Goal: Task Accomplishment & Management: Use online tool/utility

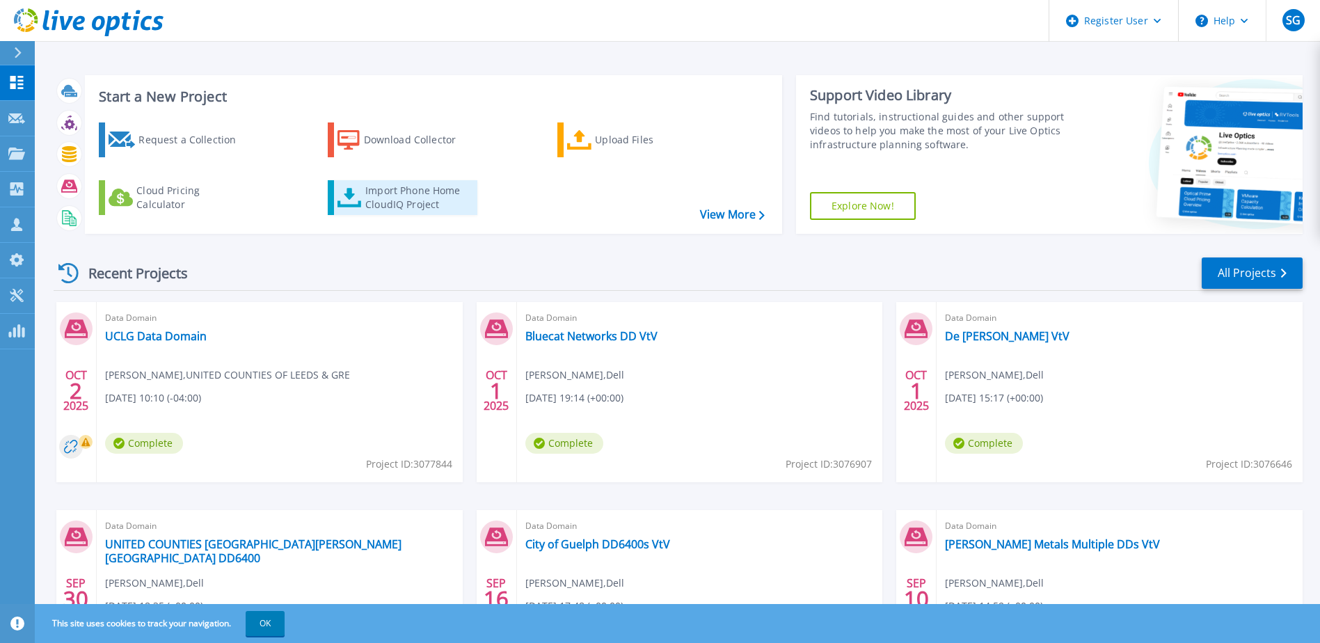
click at [416, 200] on div "Import Phone Home CloudIQ Project" at bounding box center [419, 198] width 109 height 28
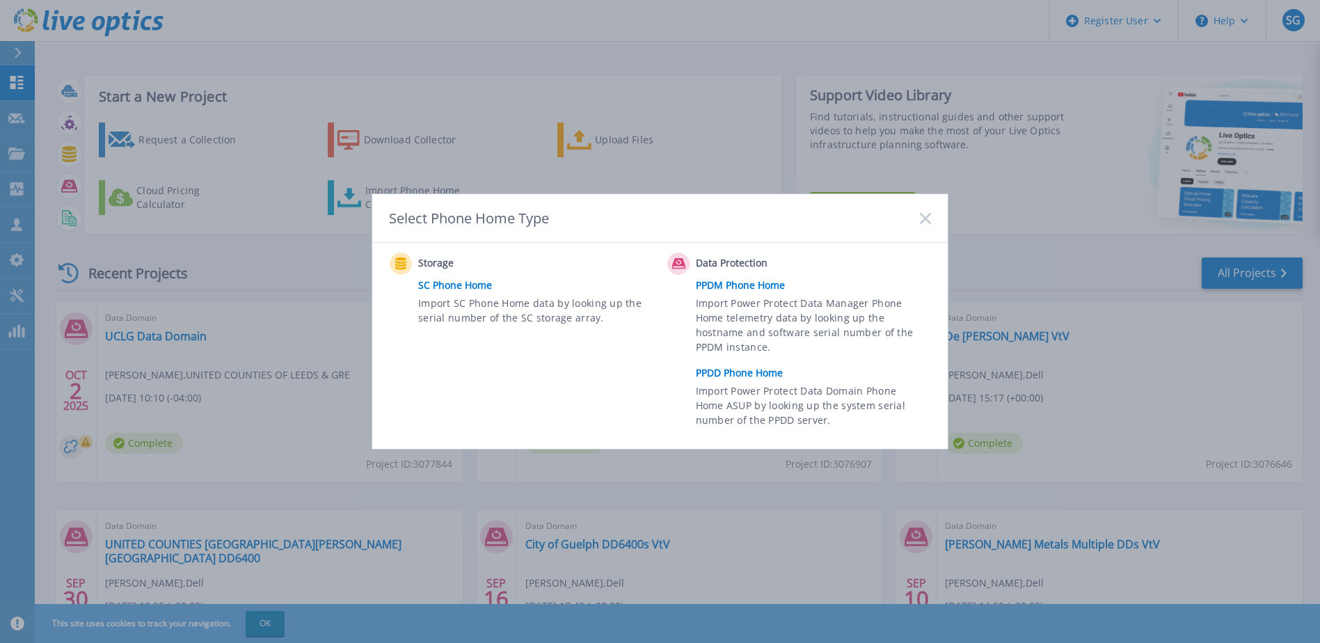
click at [717, 375] on link "PPDD Phone Home" at bounding box center [817, 373] width 242 height 21
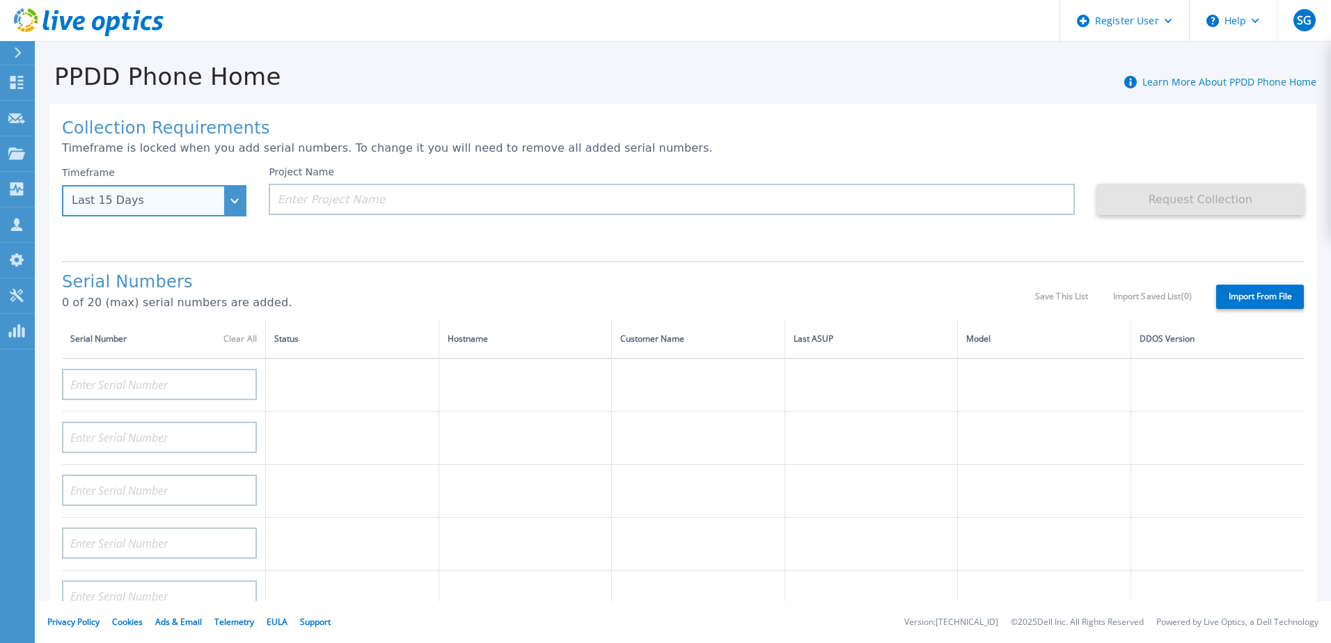
click at [224, 198] on div "Last 15 Days" at bounding box center [154, 200] width 184 height 31
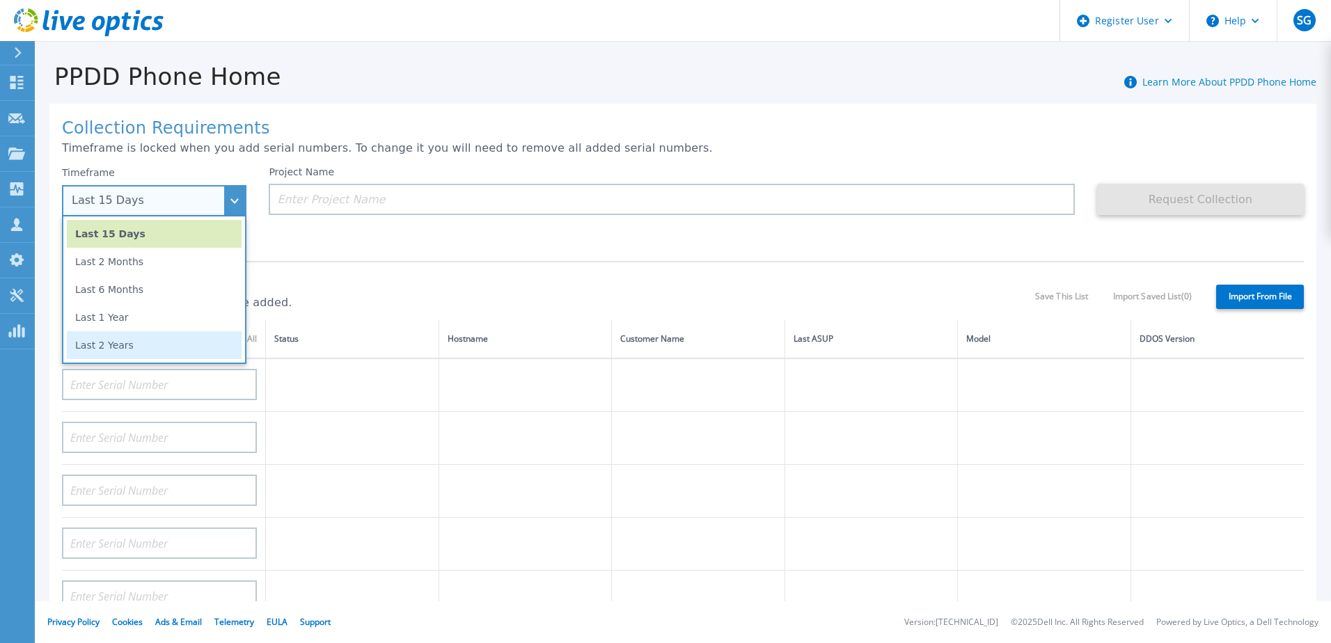
click at [191, 340] on li "Last 2 Years" at bounding box center [154, 345] width 175 height 28
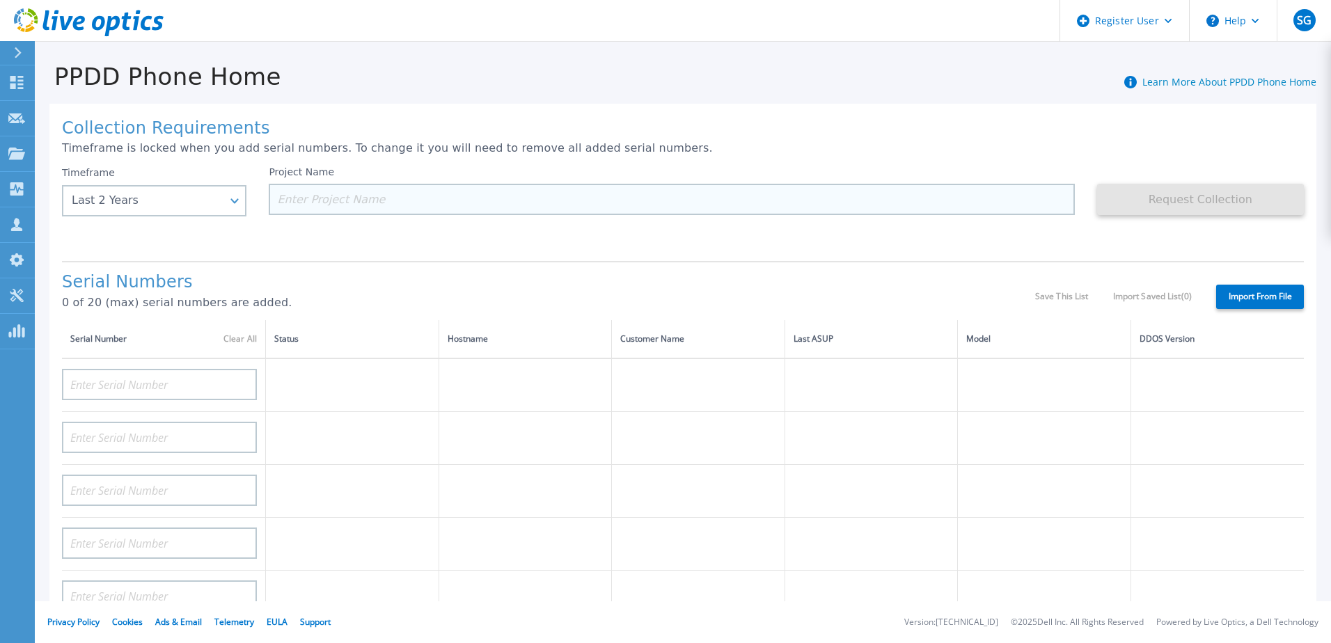
click at [350, 205] on input at bounding box center [671, 199] width 805 height 31
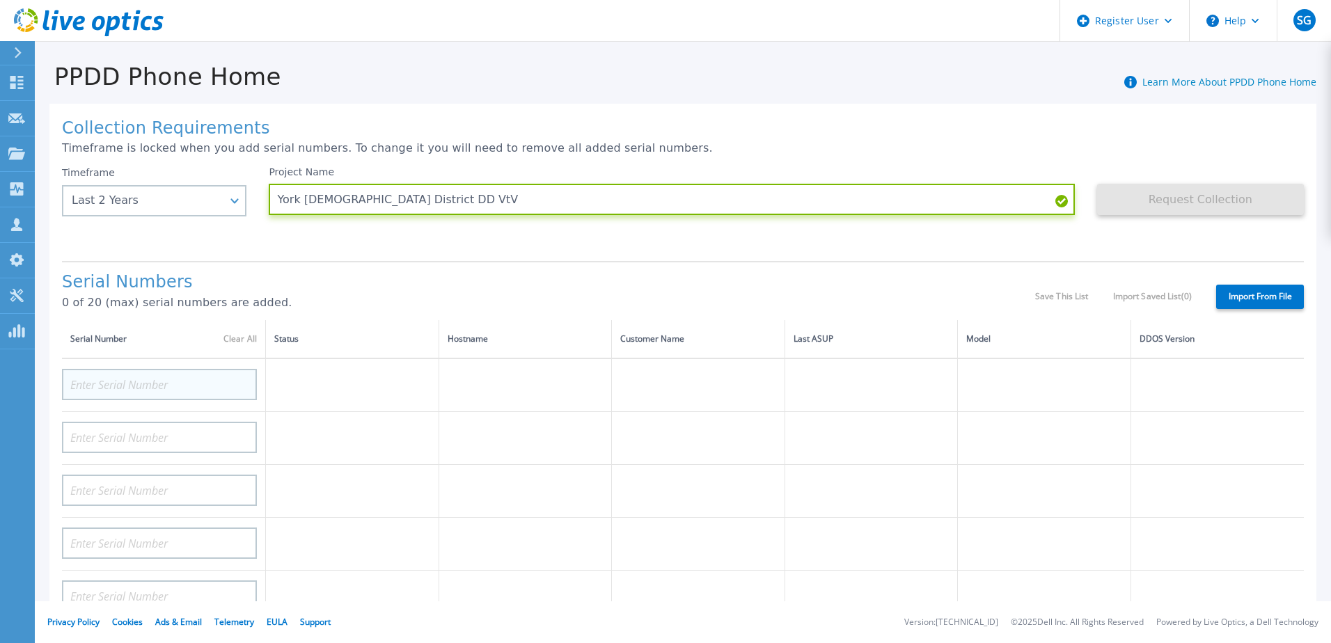
type input "York [DEMOGRAPHIC_DATA] District DD VtV"
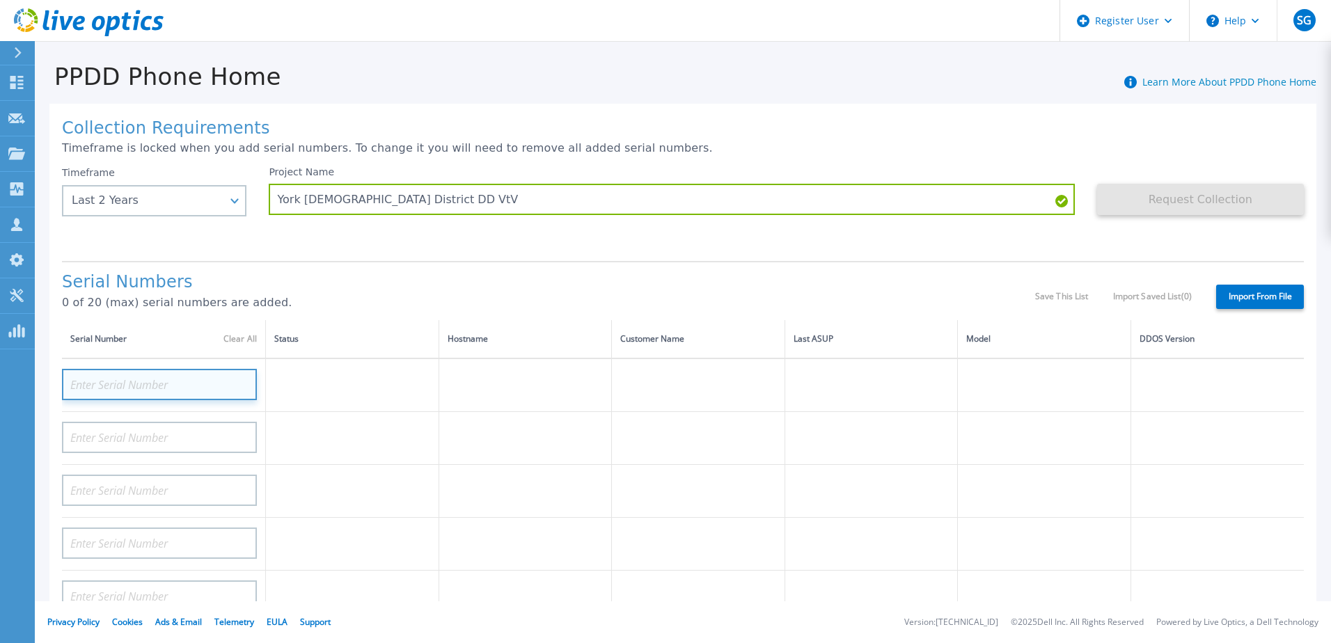
click at [186, 386] on input at bounding box center [159, 384] width 195 height 31
type input "apx00235005366"
click at [350, 296] on p "0 of 20 (max) serial numbers are added." at bounding box center [548, 302] width 973 height 13
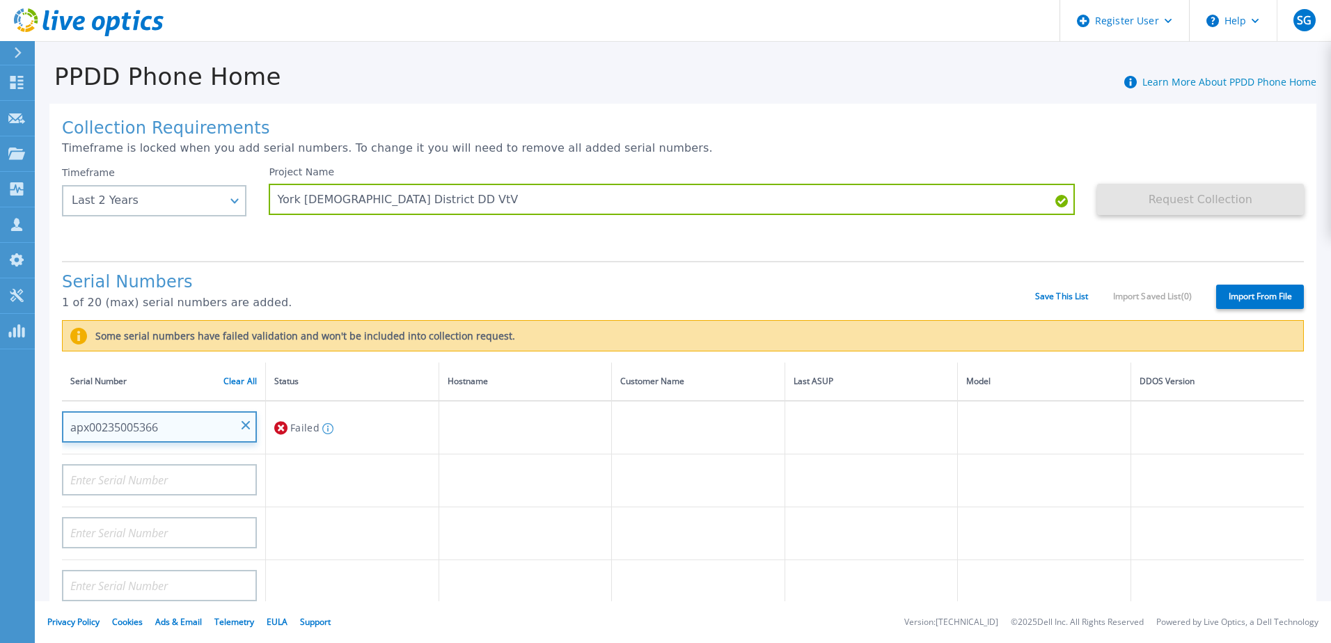
click at [175, 432] on input "apx00235005366" at bounding box center [159, 426] width 195 height 31
click at [180, 426] on input "apx00235005366" at bounding box center [159, 426] width 195 height 31
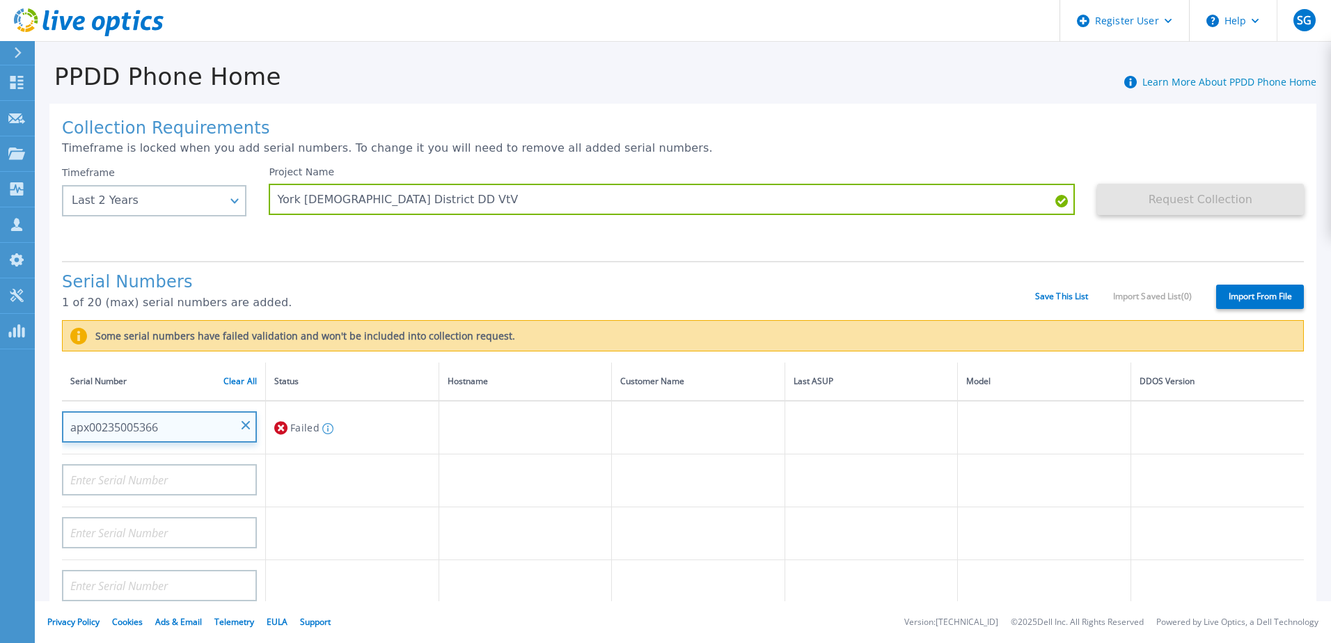
click at [180, 426] on input "apx00235005366" at bounding box center [159, 426] width 195 height 31
drag, startPoint x: 180, startPoint y: 426, endPoint x: 244, endPoint y: 423, distance: 64.1
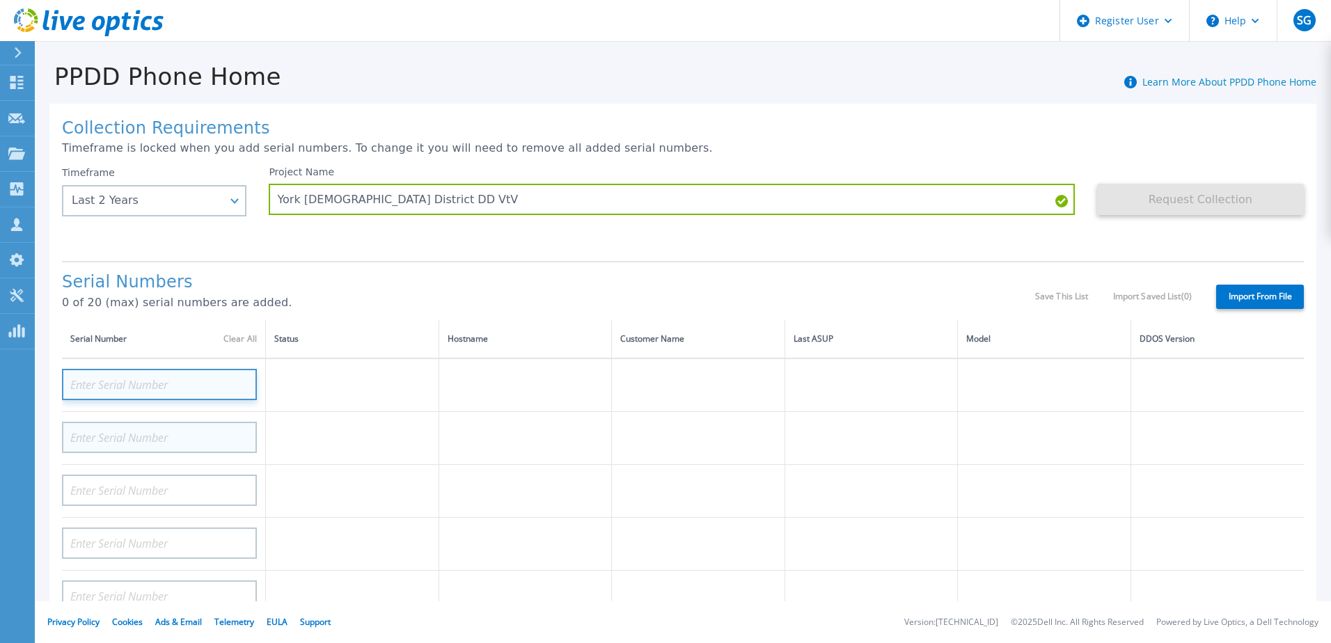
paste input "APX00235005366"
type input "APX00235005366"
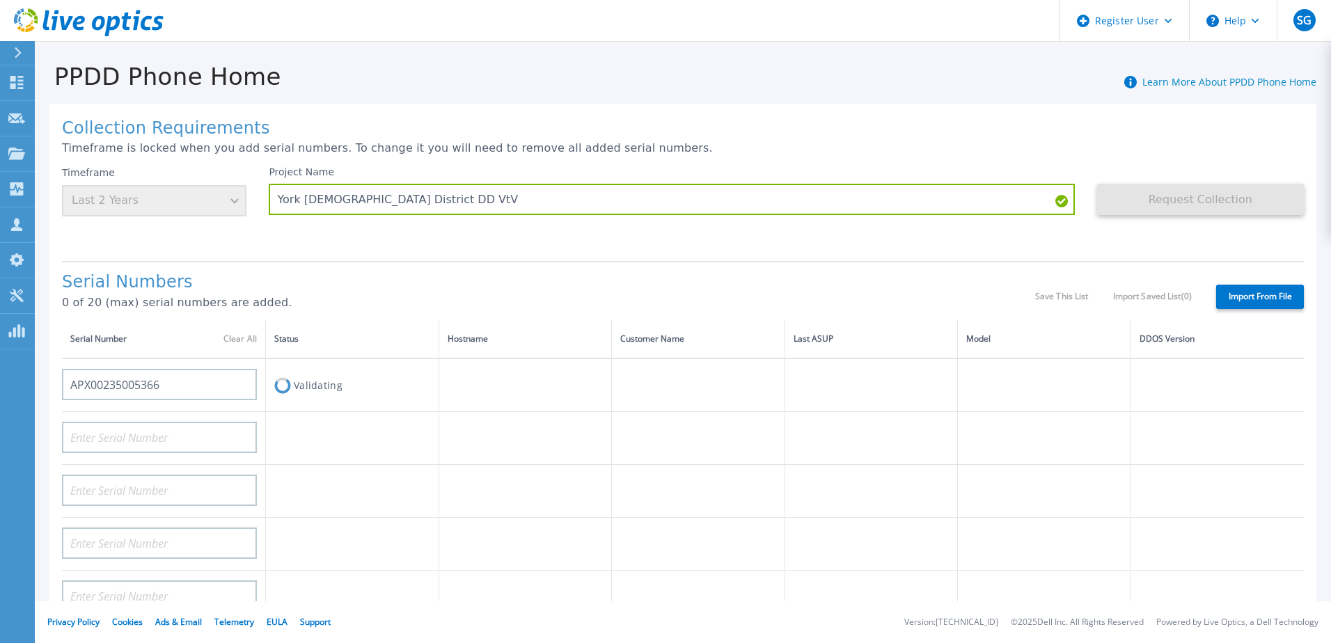
click at [385, 297] on p "0 of 20 (max) serial numbers are added." at bounding box center [548, 302] width 973 height 13
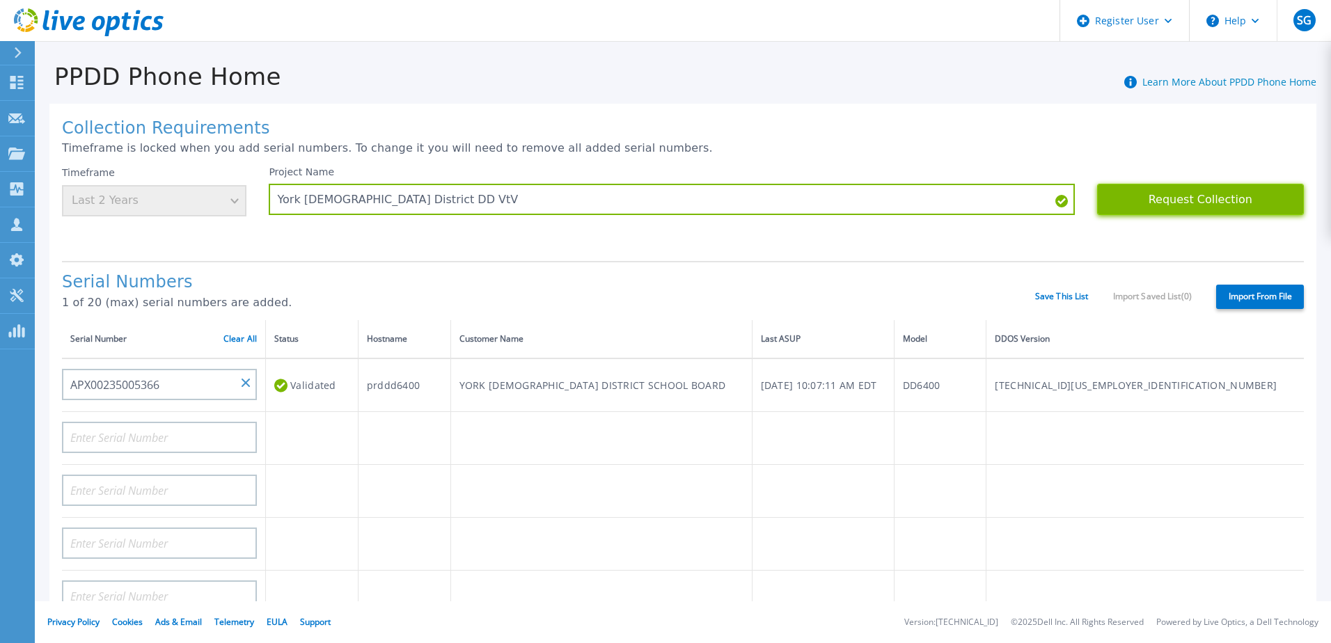
click at [1156, 212] on button "Request Collection" at bounding box center [1200, 199] width 207 height 31
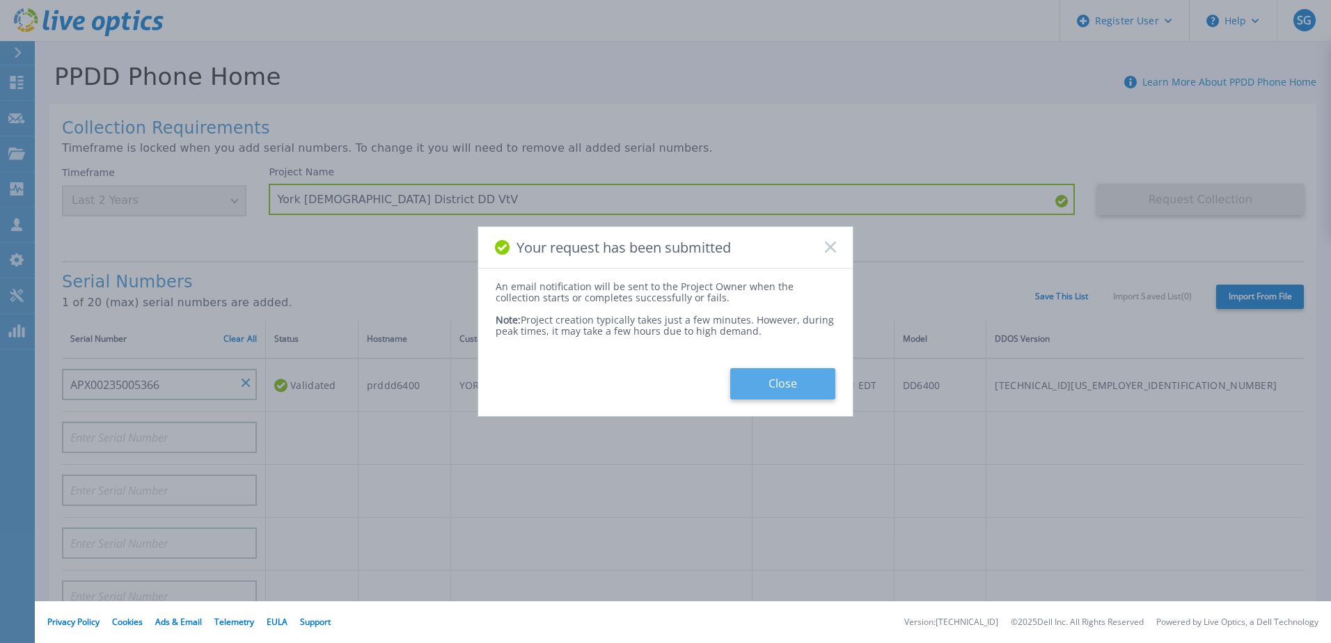
click at [797, 389] on button "Close" at bounding box center [782, 383] width 105 height 31
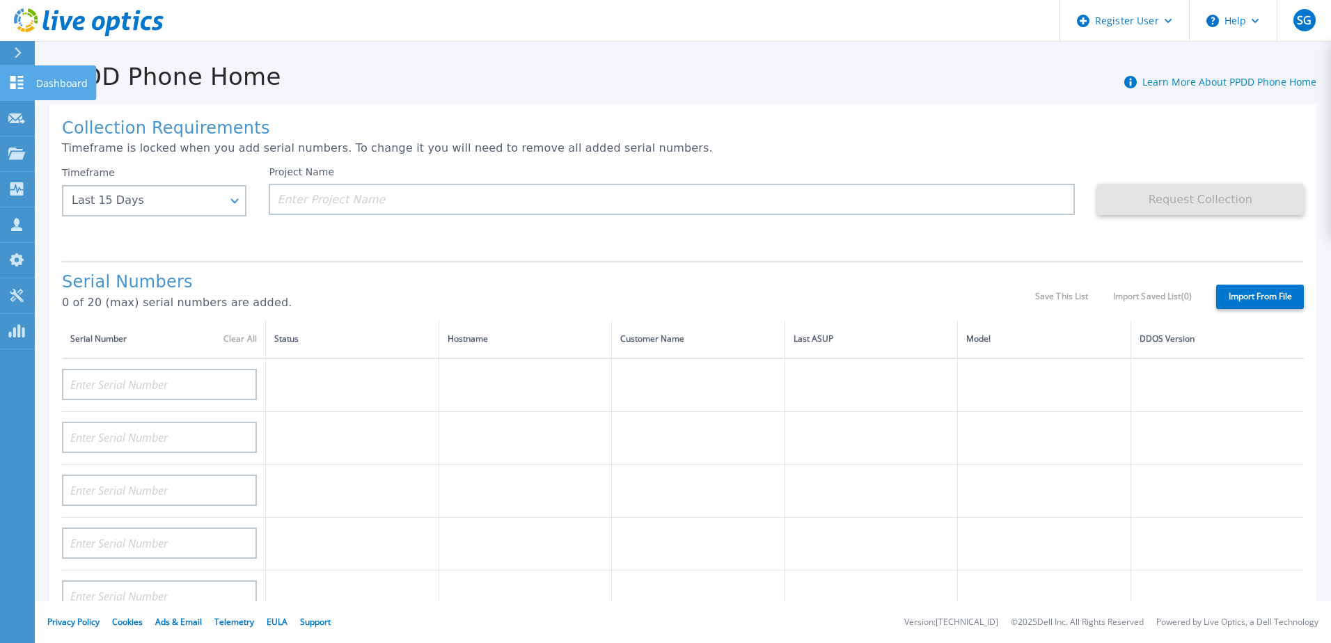
click at [15, 86] on icon at bounding box center [16, 82] width 13 height 13
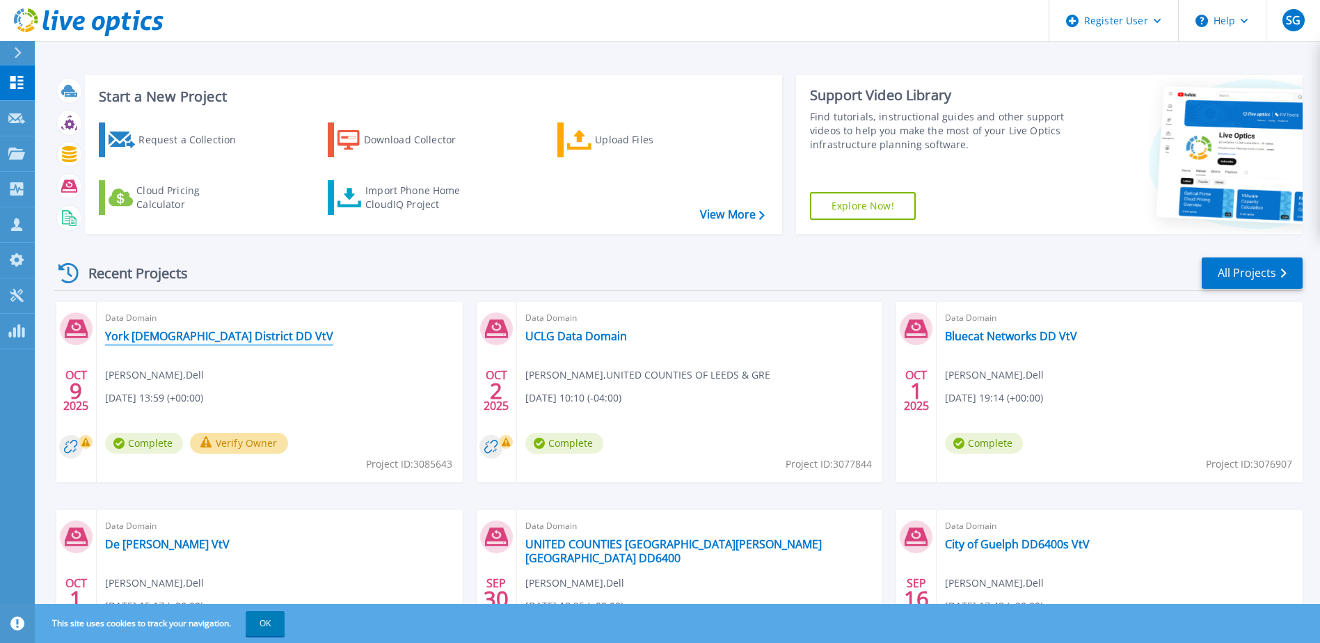
click at [232, 339] on link "York [DEMOGRAPHIC_DATA] District DD VtV" at bounding box center [219, 336] width 228 height 14
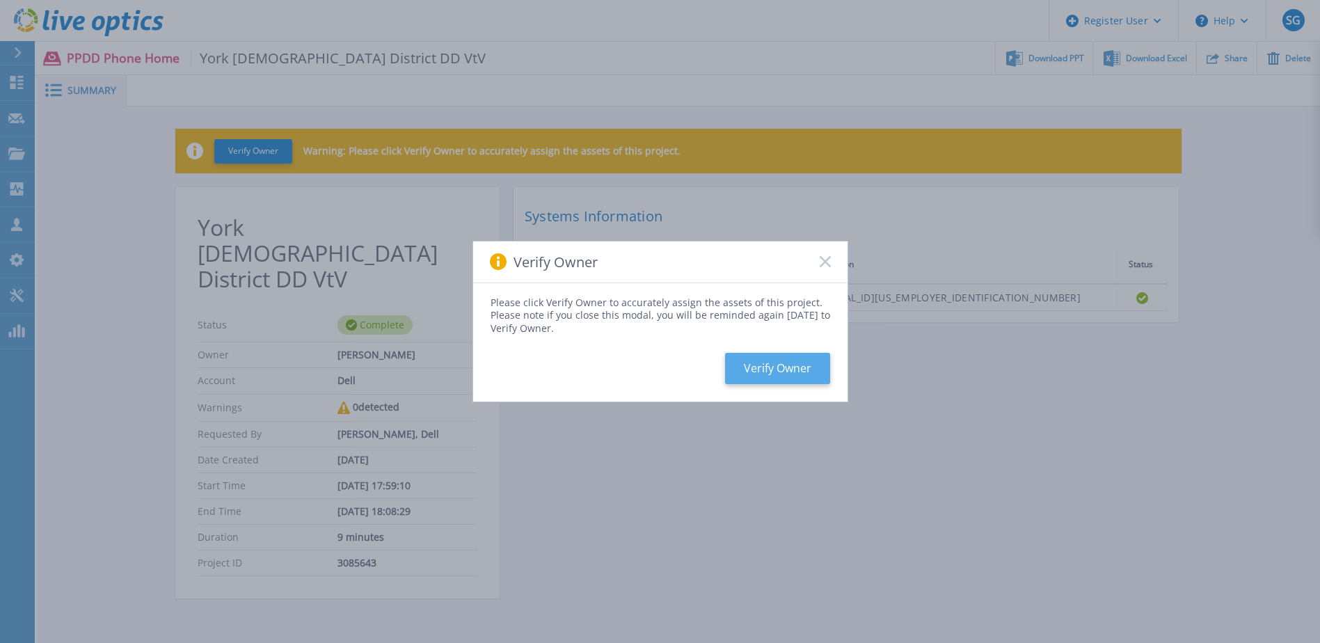
click at [776, 370] on button "Verify Owner" at bounding box center [777, 368] width 105 height 31
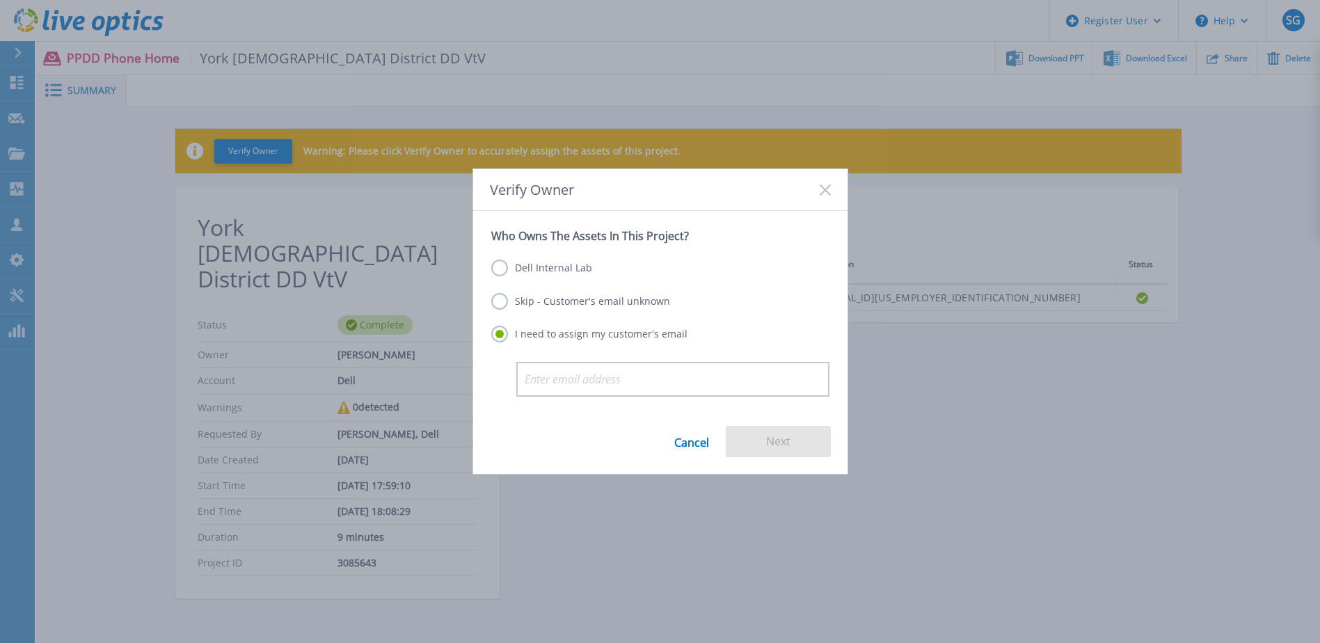
click at [537, 265] on label "Dell Internal Lab" at bounding box center [541, 268] width 101 height 17
click at [0, 0] on input "Dell Internal Lab" at bounding box center [0, 0] width 0 height 0
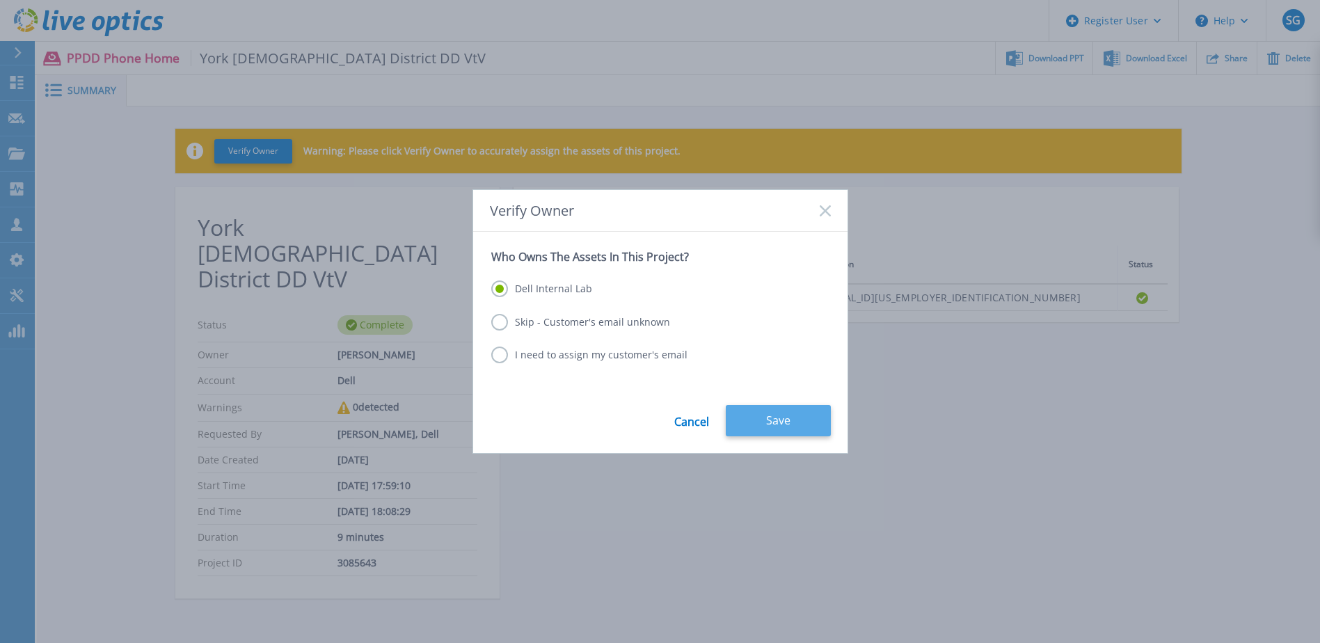
click at [770, 425] on button "Save" at bounding box center [778, 420] width 105 height 31
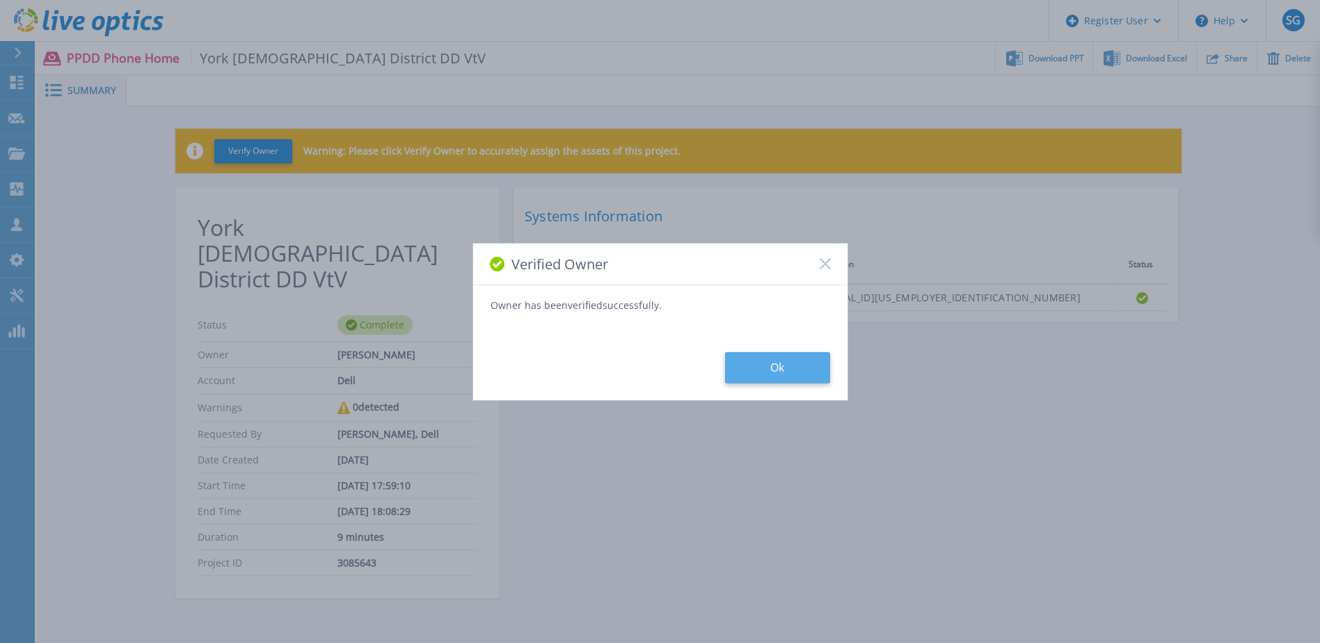
click at [761, 365] on button "Ok" at bounding box center [777, 367] width 105 height 31
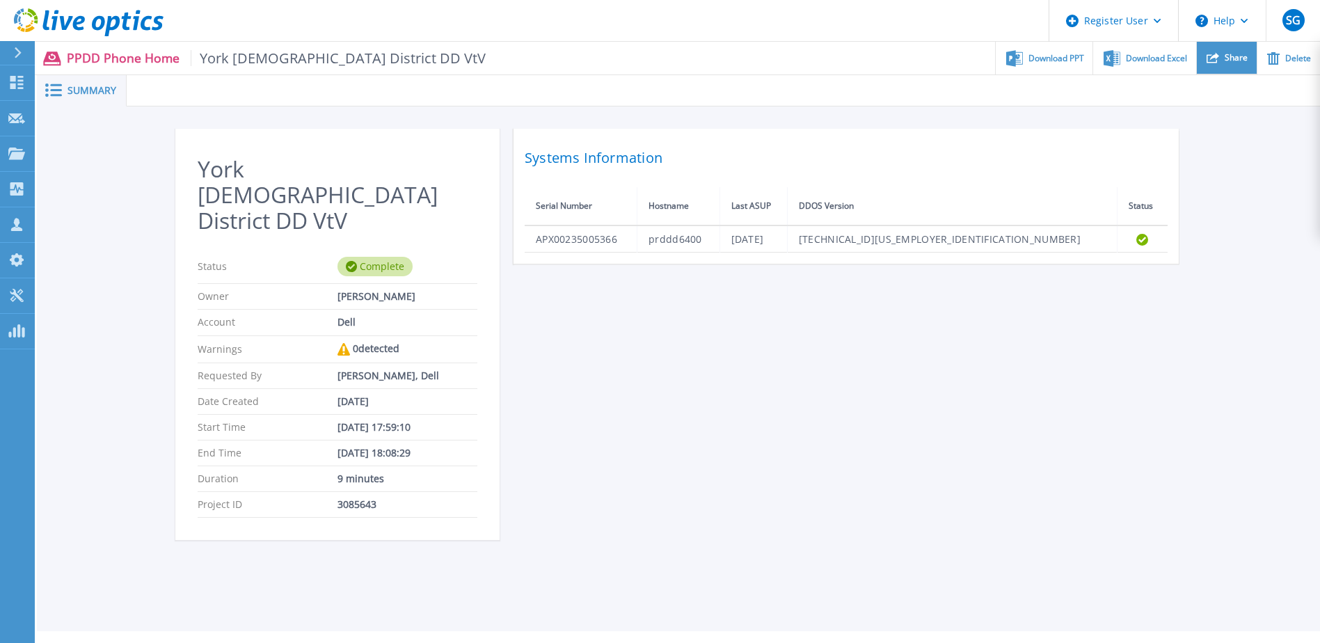
click at [1223, 52] on div "Share" at bounding box center [1227, 58] width 60 height 33
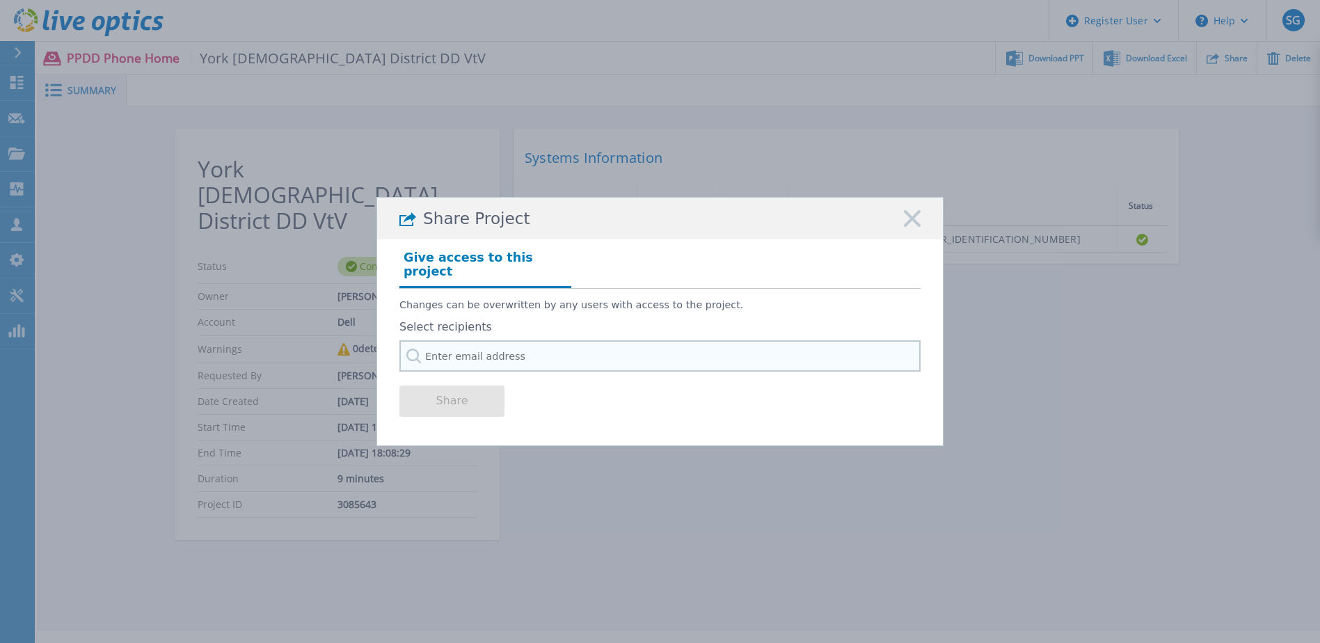
click at [511, 350] on input "text" at bounding box center [659, 355] width 521 height 31
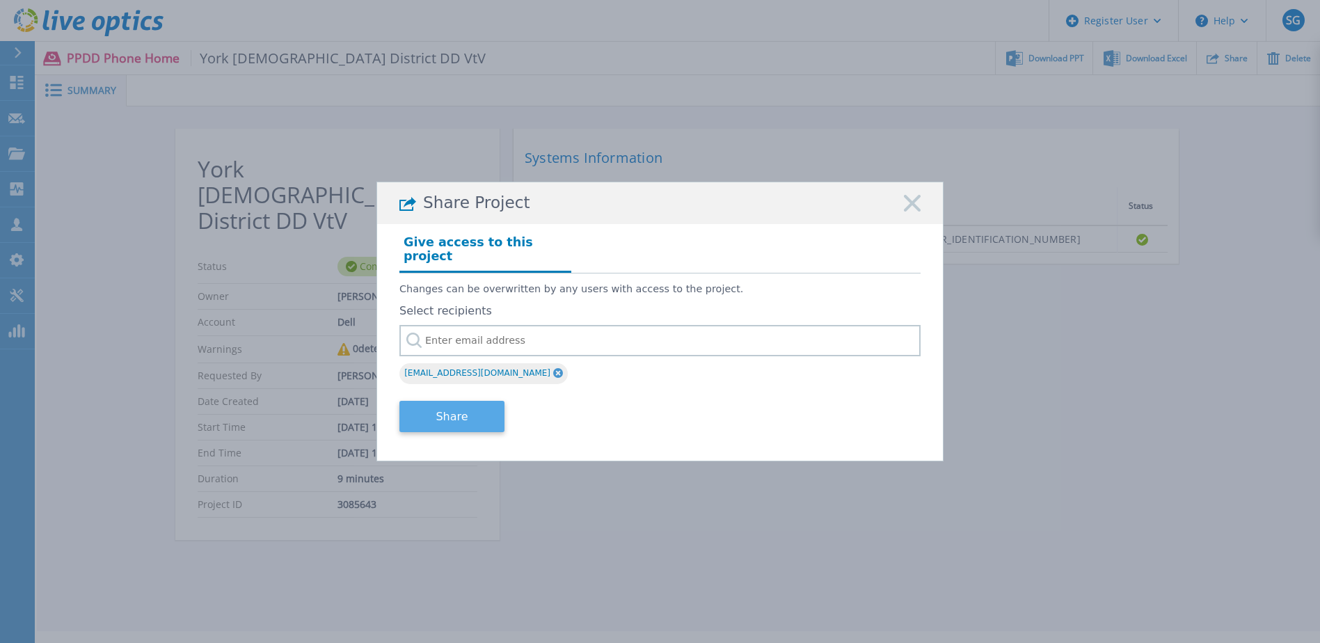
click at [466, 414] on button "Share" at bounding box center [451, 416] width 105 height 31
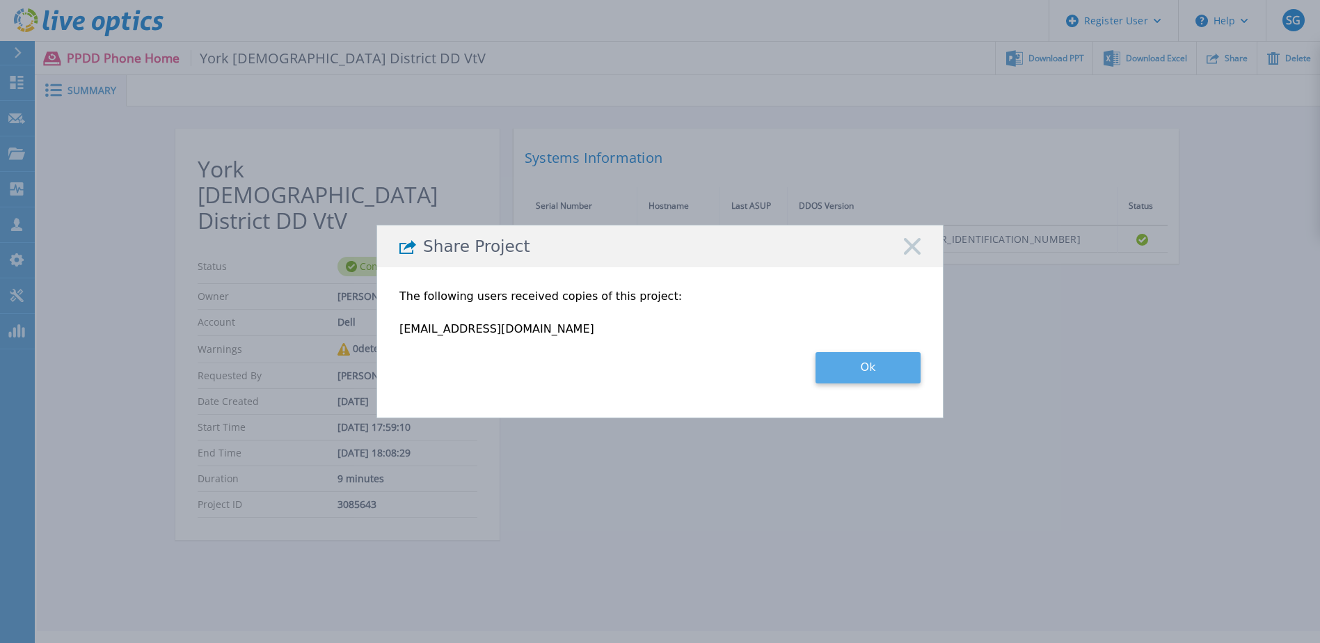
click at [893, 368] on button "Ok" at bounding box center [868, 367] width 105 height 31
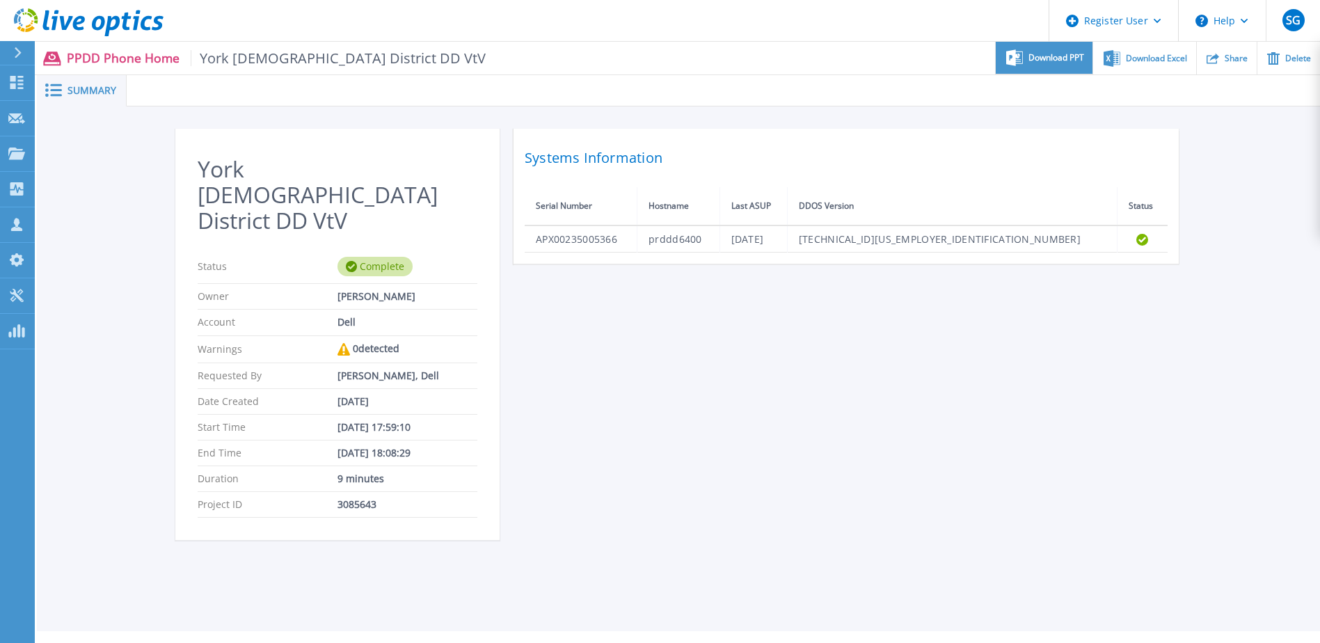
click at [1047, 61] on span "Download PPT" at bounding box center [1057, 58] width 56 height 8
